Goal: Task Accomplishment & Management: Manage account settings

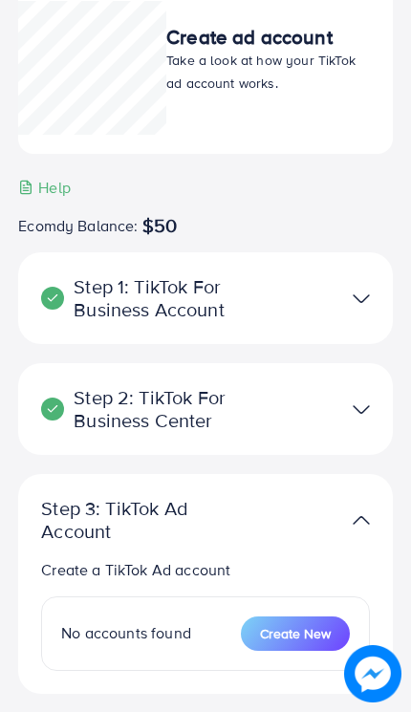
scroll to position [386, 0]
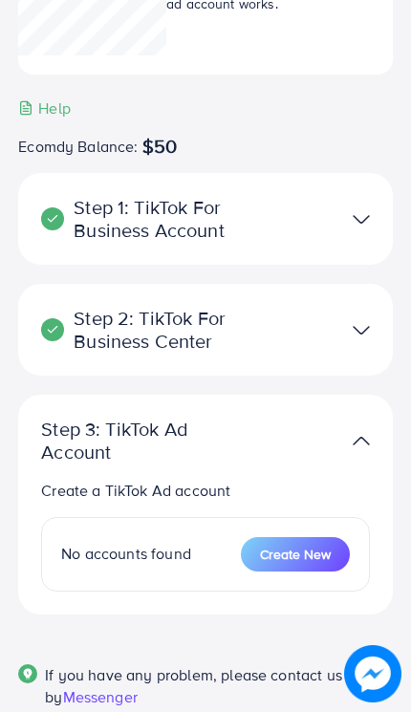
click at [369, 220] on img at bounding box center [361, 220] width 17 height 28
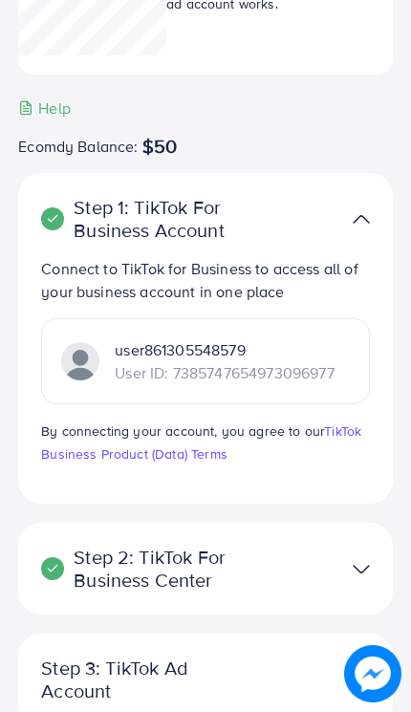
click at [372, 555] on div at bounding box center [325, 569] width 119 height 28
click at [361, 567] on img at bounding box center [361, 569] width 17 height 28
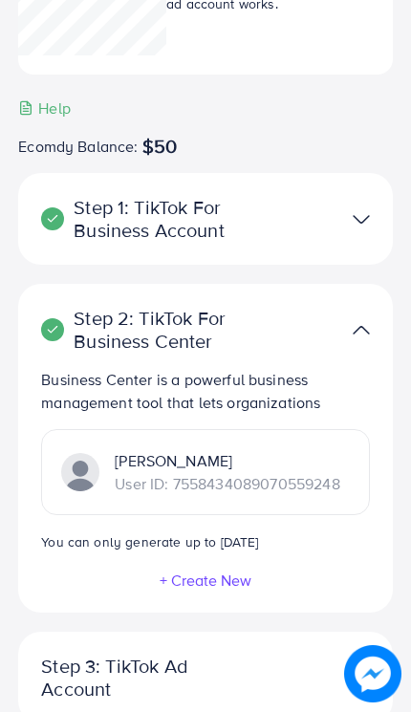
click at [293, 480] on p "User ID: 7558434089070559248" at bounding box center [227, 483] width 225 height 23
click at [306, 459] on p "[PERSON_NAME]" at bounding box center [227, 460] width 225 height 23
click at [308, 457] on p "[PERSON_NAME]" at bounding box center [227, 460] width 225 height 23
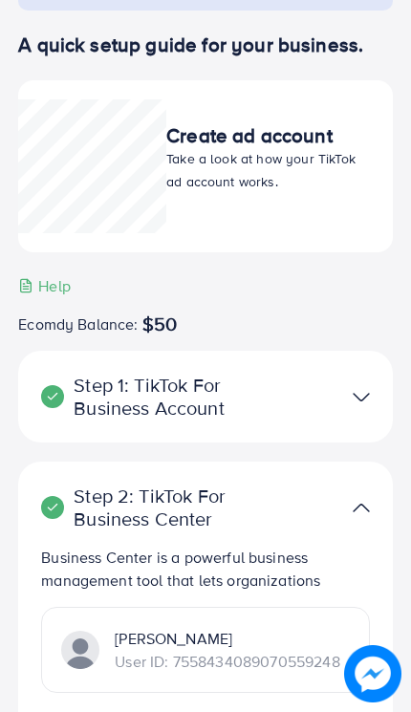
scroll to position [0, 0]
